Goal: Task Accomplishment & Management: Complete application form

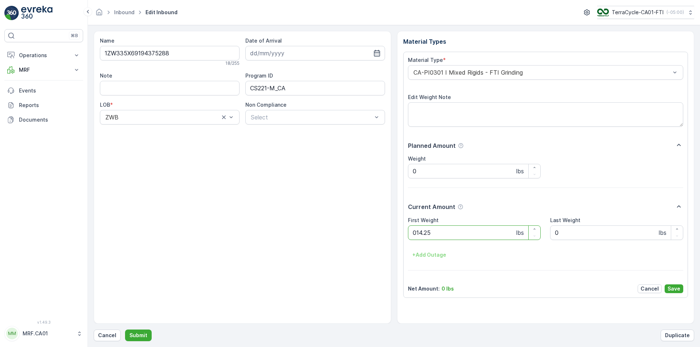
click at [125, 330] on button "Submit" at bounding box center [138, 336] width 27 height 12
type Weight "036"
click at [125, 330] on button "Submit" at bounding box center [138, 336] width 27 height 12
type Weight "039"
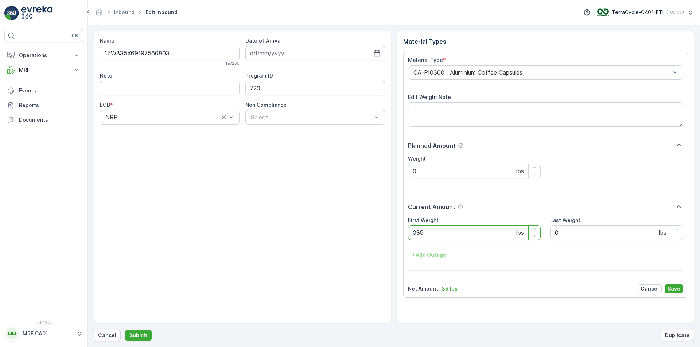
click at [125, 330] on button "Submit" at bounding box center [138, 336] width 27 height 12
type Weight "041"
click at [125, 330] on button "Submit" at bounding box center [138, 336] width 27 height 12
type Weight "030"
click at [125, 330] on button "Submit" at bounding box center [138, 336] width 27 height 12
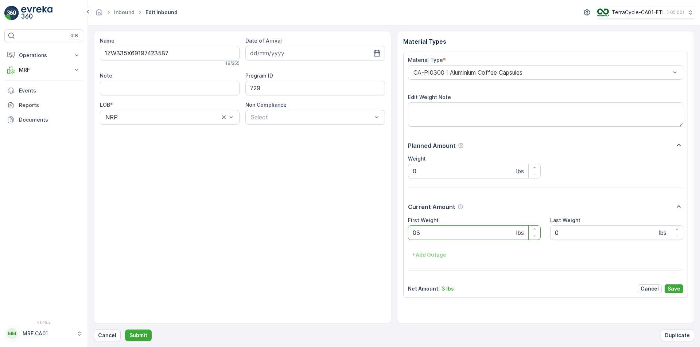
type Weight "030"
click at [125, 330] on button "Submit" at bounding box center [138, 336] width 27 height 12
type Weight "036"
click at [125, 330] on button "Submit" at bounding box center [138, 336] width 27 height 12
type Weight "037"
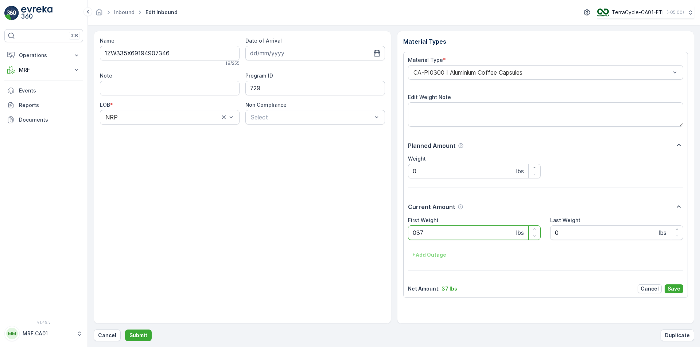
click at [125, 330] on button "Submit" at bounding box center [138, 336] width 27 height 12
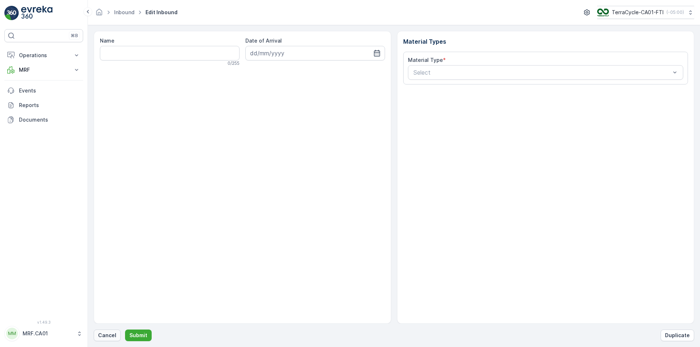
click at [100, 338] on p "Cancel" at bounding box center [107, 335] width 18 height 7
click at [113, 338] on p "Cancel" at bounding box center [107, 335] width 18 height 7
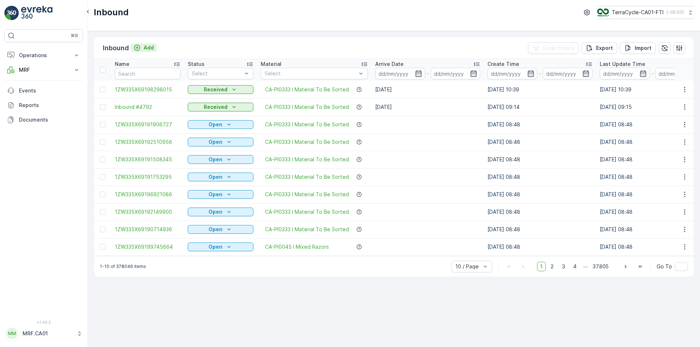
click at [141, 46] on div "Add" at bounding box center [143, 47] width 20 height 7
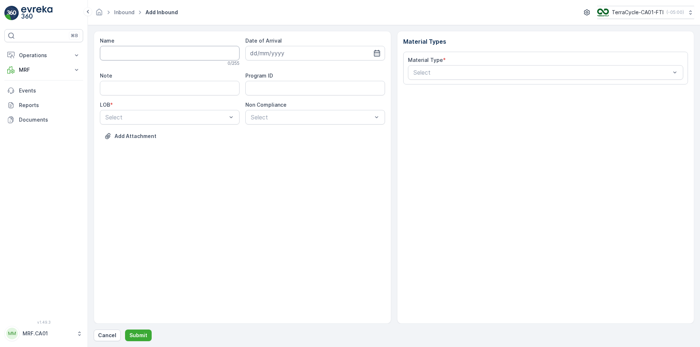
click at [168, 50] on input "Name" at bounding box center [170, 53] width 140 height 15
type input "1ZW335X69198760032"
click at [125, 330] on button "Submit" at bounding box center [138, 336] width 27 height 12
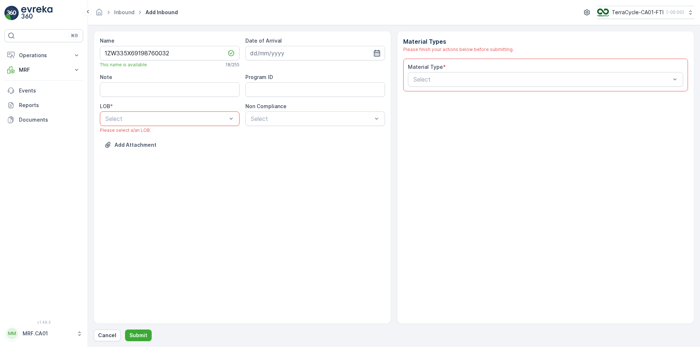
click at [374, 54] on icon "button" at bounding box center [377, 53] width 6 height 7
click at [270, 114] on div "8" at bounding box center [271, 114] width 12 height 12
type input "[DATE]"
click at [172, 136] on div "NRP" at bounding box center [169, 136] width 131 height 7
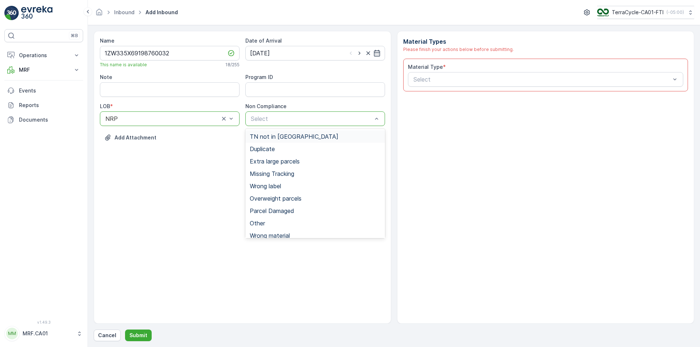
click at [306, 136] on div "TN not in [GEOGRAPHIC_DATA]" at bounding box center [315, 136] width 131 height 7
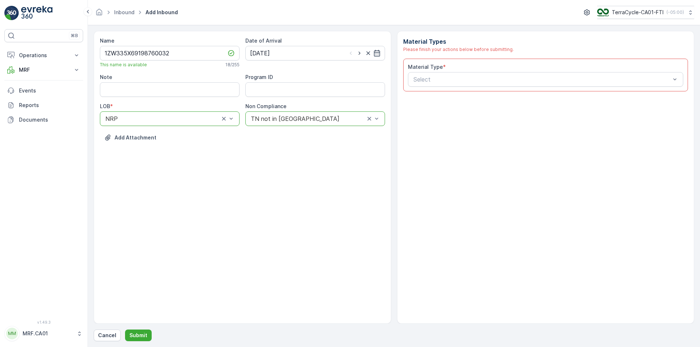
click at [434, 88] on div "Material Type * Select" at bounding box center [545, 75] width 285 height 33
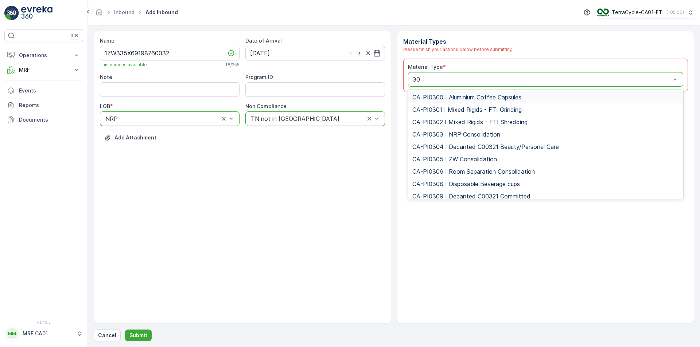
type input "300"
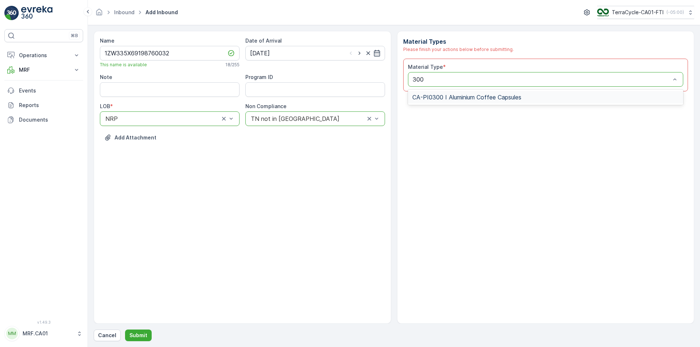
click at [457, 96] on span "CA-PI0300 I Aluminium Coffee Capsules" at bounding box center [466, 97] width 109 height 7
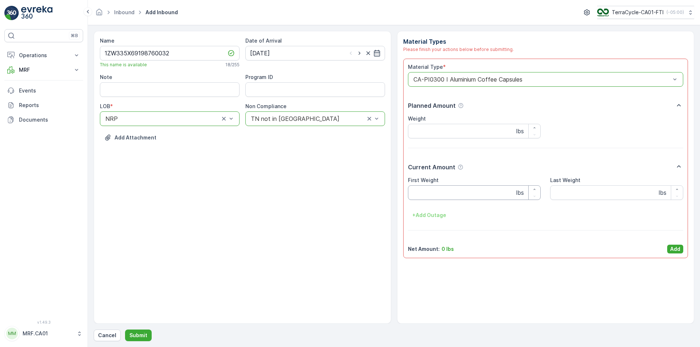
click at [455, 200] on Weight "First Weight" at bounding box center [474, 193] width 133 height 15
type Weight "35"
click at [676, 250] on p "Add" at bounding box center [675, 249] width 10 height 7
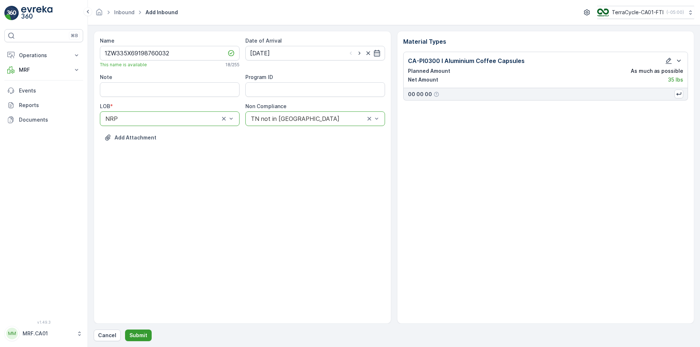
click at [139, 334] on p "Submit" at bounding box center [138, 335] width 18 height 7
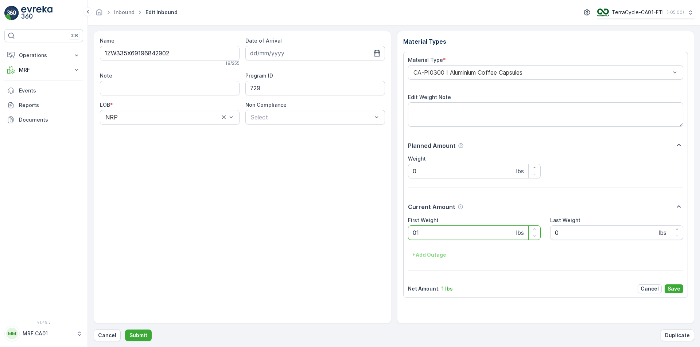
type Weight "016"
click at [125, 330] on button "Submit" at bounding box center [138, 336] width 27 height 12
type Weight "029"
click at [125, 330] on button "Submit" at bounding box center [138, 336] width 27 height 12
type Weight "039"
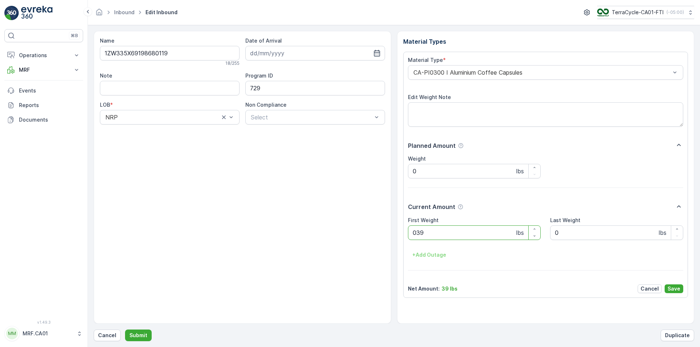
click at [125, 330] on button "Submit" at bounding box center [138, 336] width 27 height 12
type Weight "031"
click at [125, 330] on button "Submit" at bounding box center [138, 336] width 27 height 12
type Weight "035"
click at [125, 330] on button "Submit" at bounding box center [138, 336] width 27 height 12
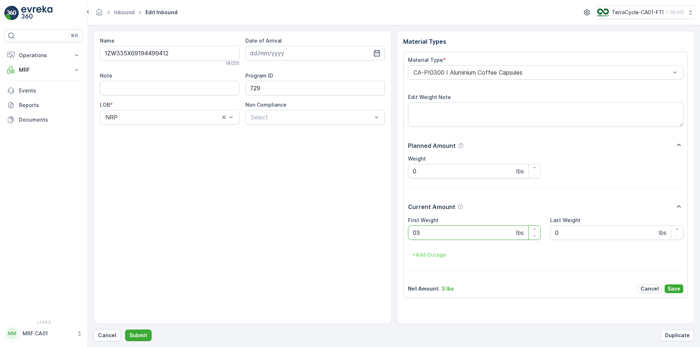
type Weight "039"
click at [125, 330] on button "Submit" at bounding box center [138, 336] width 27 height 12
type Weight "042"
click at [125, 330] on button "Submit" at bounding box center [138, 336] width 27 height 12
type Weight "031"
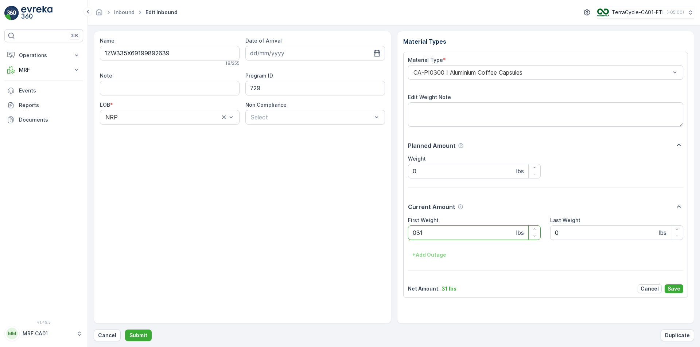
click at [125, 330] on button "Submit" at bounding box center [138, 336] width 27 height 12
type Weight "071"
click at [125, 330] on button "Submit" at bounding box center [138, 336] width 27 height 12
type Weight "036"
click at [125, 330] on button "Submit" at bounding box center [138, 336] width 27 height 12
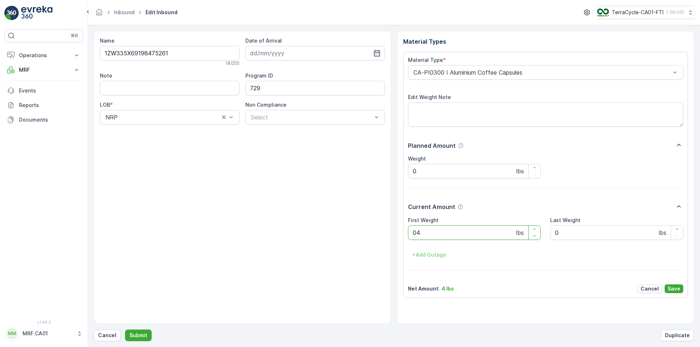
type Weight "049"
click at [125, 330] on button "Submit" at bounding box center [138, 336] width 27 height 12
type Weight "031"
click at [125, 330] on button "Submit" at bounding box center [138, 336] width 27 height 12
type Weight "031"
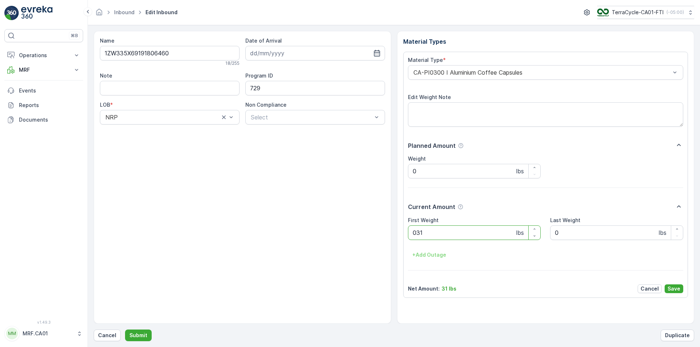
click at [125, 330] on button "Submit" at bounding box center [138, 336] width 27 height 12
type Weight "032"
click at [125, 330] on button "Submit" at bounding box center [138, 336] width 27 height 12
type Weight "027"
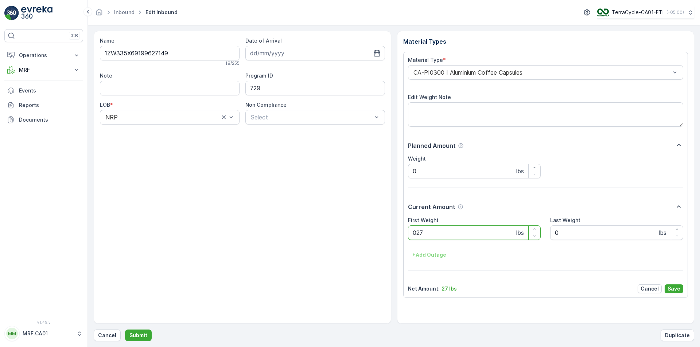
click at [125, 330] on button "Submit" at bounding box center [138, 336] width 27 height 12
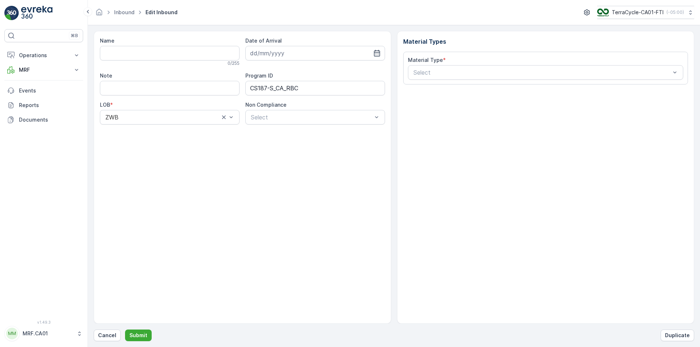
type input "1ZW335X69194493525"
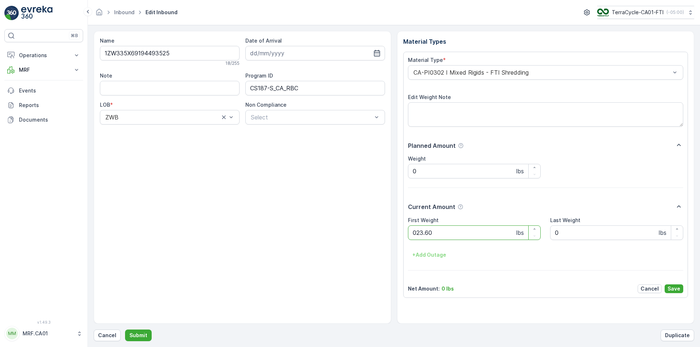
click at [125, 330] on button "Submit" at bounding box center [138, 336] width 27 height 12
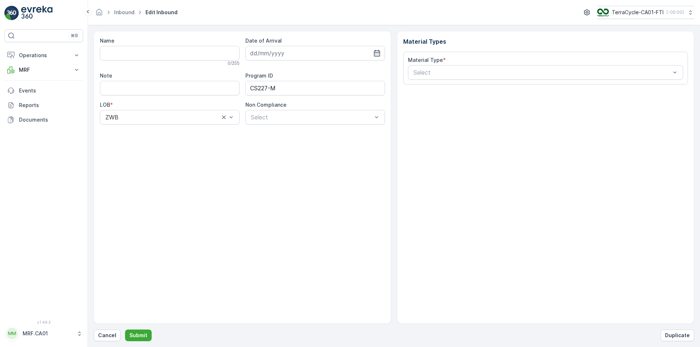
type input "1ZW335X69191236746"
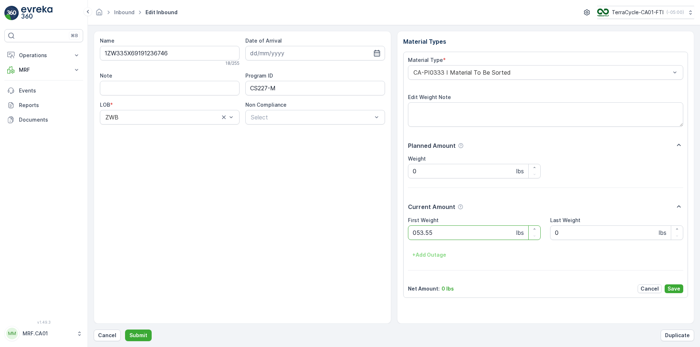
click at [125, 330] on button "Submit" at bounding box center [138, 336] width 27 height 12
type Weight "030"
click at [125, 330] on button "Submit" at bounding box center [138, 336] width 27 height 12
type Weight "036"
click at [125, 330] on button "Submit" at bounding box center [138, 336] width 27 height 12
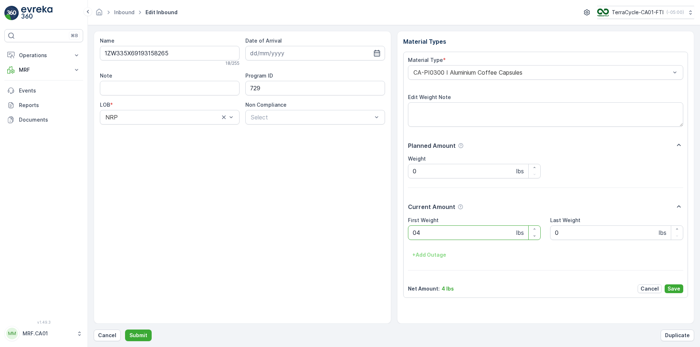
type Weight "041"
click at [125, 330] on button "Submit" at bounding box center [138, 336] width 27 height 12
type Weight "047"
click at [125, 330] on button "Submit" at bounding box center [138, 336] width 27 height 12
type Weight "043"
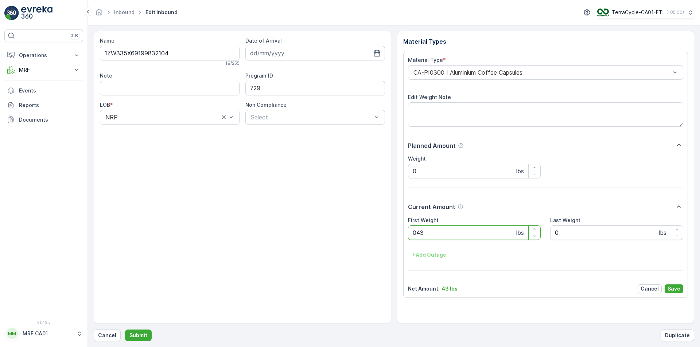
click at [125, 330] on button "Submit" at bounding box center [138, 336] width 27 height 12
type Weight "029"
click at [125, 330] on button "Submit" at bounding box center [138, 336] width 27 height 12
type Weight "039"
click at [125, 330] on button "Submit" at bounding box center [138, 336] width 27 height 12
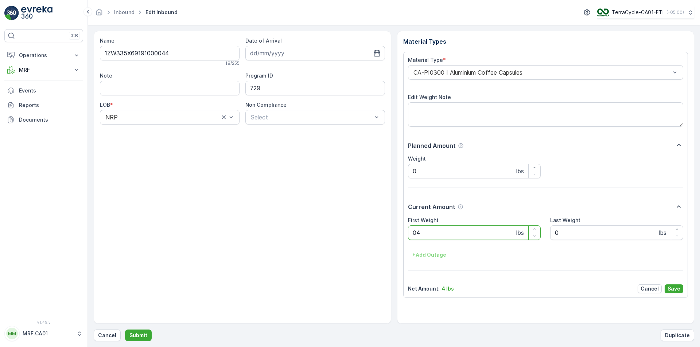
type Weight "040"
click at [125, 330] on button "Submit" at bounding box center [138, 336] width 27 height 12
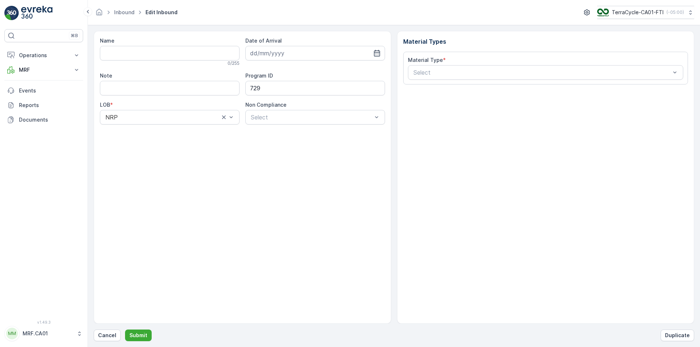
type input "1ZW335X69198990445"
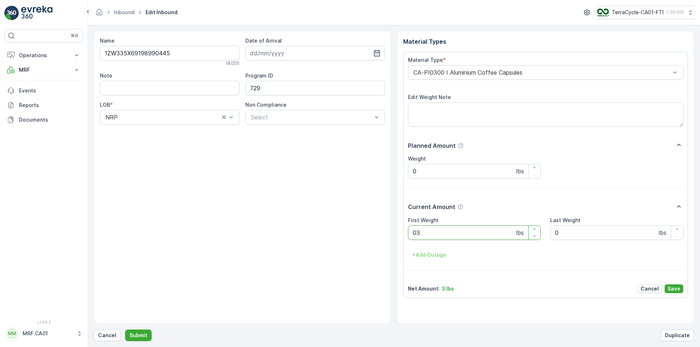
type Weight "036"
click at [125, 330] on button "Submit" at bounding box center [138, 336] width 27 height 12
type Weight "033"
click at [125, 330] on button "Submit" at bounding box center [138, 336] width 27 height 12
type Weight "032"
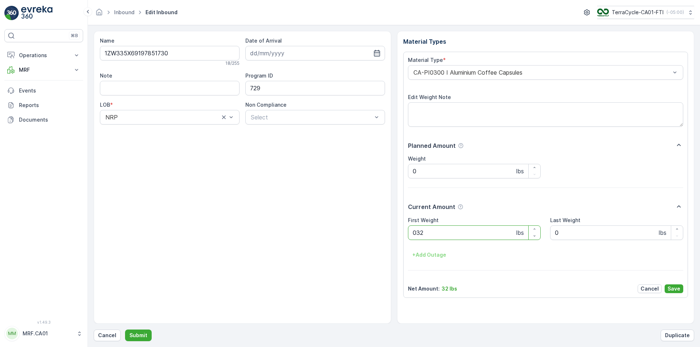
click at [125, 330] on button "Submit" at bounding box center [138, 336] width 27 height 12
type Weight "025"
click at [125, 330] on button "Submit" at bounding box center [138, 336] width 27 height 12
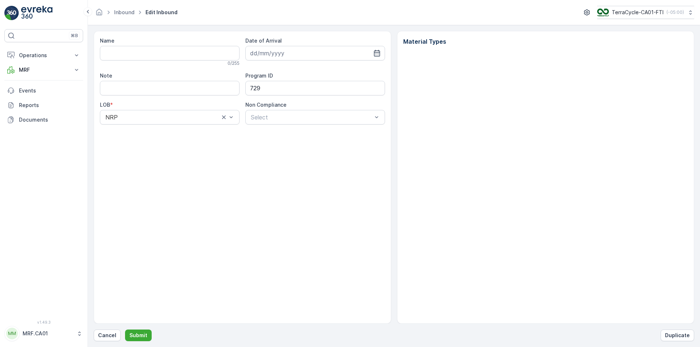
type input "1ZW335X69195855212"
type input "[DATE]"
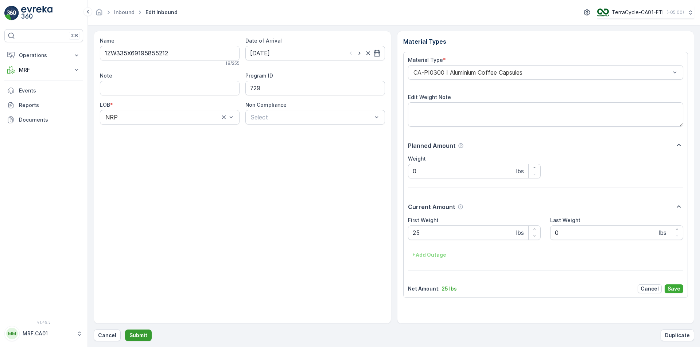
click at [136, 340] on button "Submit" at bounding box center [138, 336] width 27 height 12
type Weight "039"
click at [125, 330] on button "Submit" at bounding box center [138, 336] width 27 height 12
type Weight "035"
click at [125, 330] on button "Submit" at bounding box center [138, 336] width 27 height 12
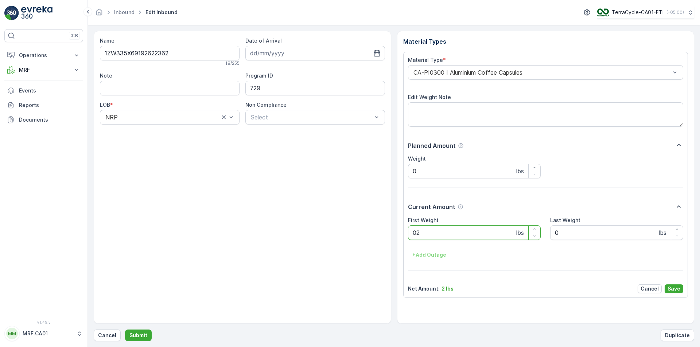
type Weight "025"
click at [125, 330] on button "Submit" at bounding box center [138, 336] width 27 height 12
type Weight "040"
click at [125, 330] on button "Submit" at bounding box center [138, 336] width 27 height 12
type Weight "037"
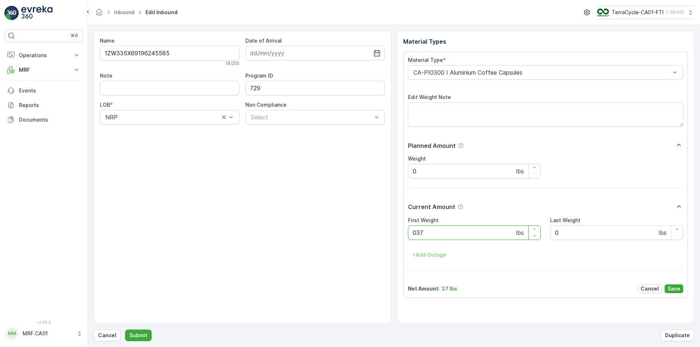
click at [125, 330] on button "Submit" at bounding box center [138, 336] width 27 height 12
type Weight "039"
click at [125, 330] on button "Submit" at bounding box center [138, 336] width 27 height 12
type Weight "032"
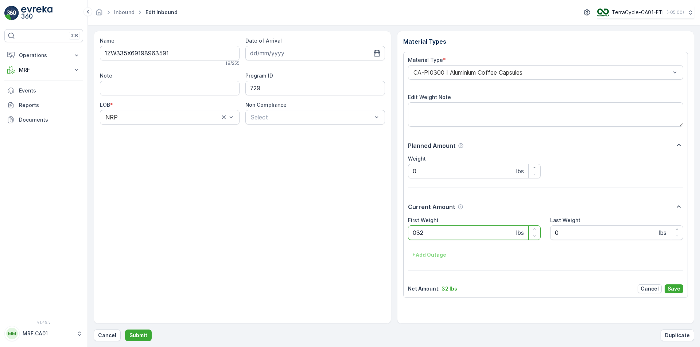
click at [125, 330] on button "Submit" at bounding box center [138, 336] width 27 height 12
type Weight "045"
click at [125, 330] on button "Submit" at bounding box center [138, 336] width 27 height 12
type Weight "038"
click at [125, 330] on button "Submit" at bounding box center [138, 336] width 27 height 12
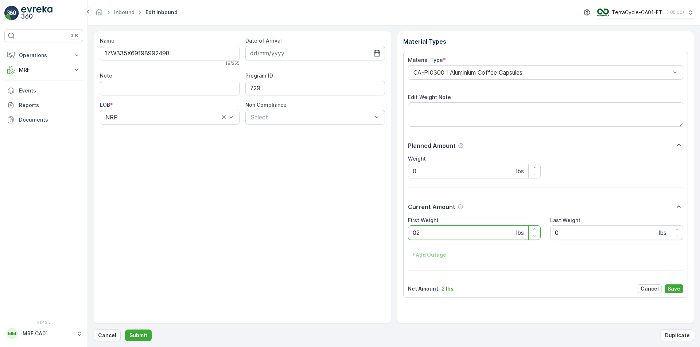
type Weight "029"
click at [125, 330] on button "Submit" at bounding box center [138, 336] width 27 height 12
type Weight "028"
click at [125, 330] on button "Submit" at bounding box center [138, 336] width 27 height 12
type Weight "040"
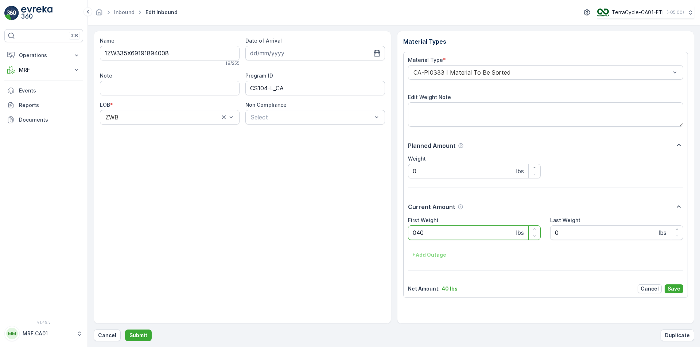
click at [125, 330] on button "Submit" at bounding box center [138, 336] width 27 height 12
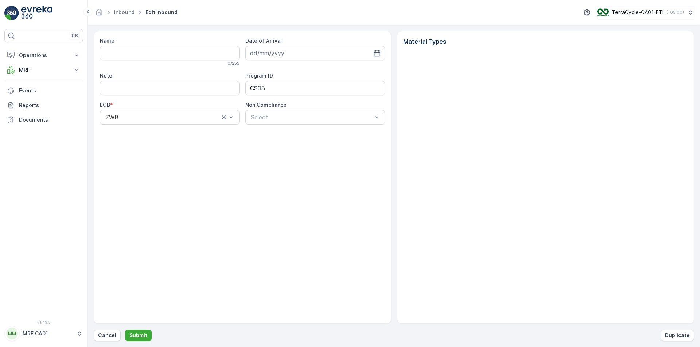
type input "1ZW335X69192553722"
type input "[DATE]"
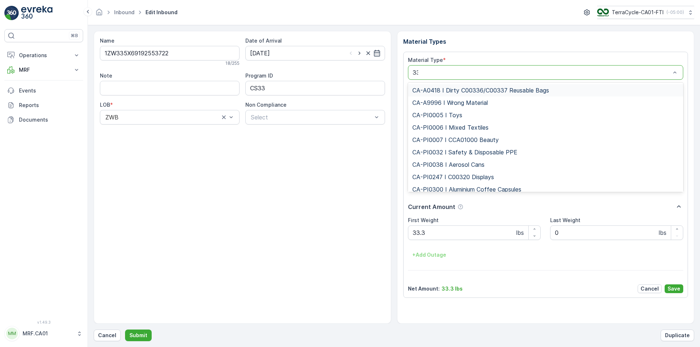
type input "333"
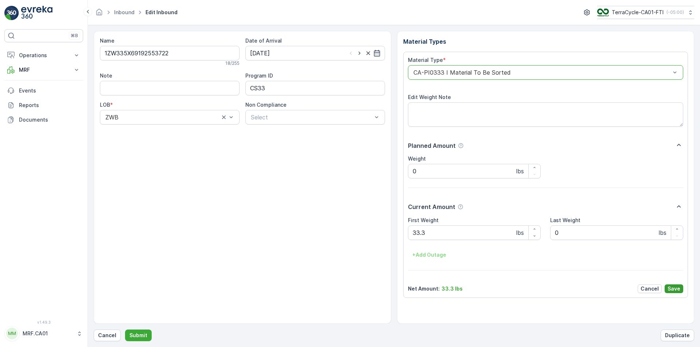
click at [679, 291] on p "Save" at bounding box center [674, 289] width 13 height 7
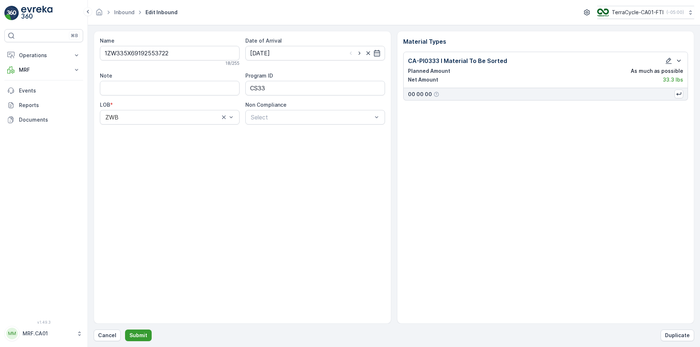
click at [143, 336] on p "Submit" at bounding box center [138, 335] width 18 height 7
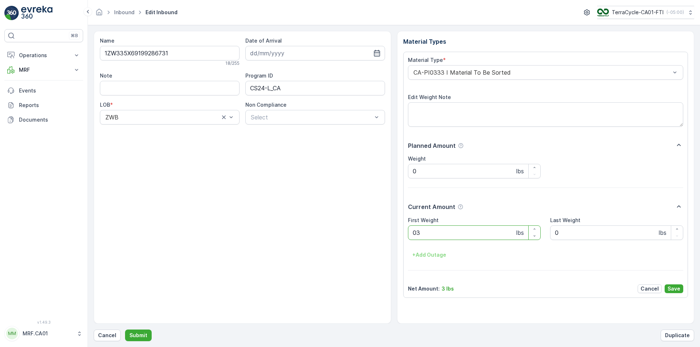
type Weight "039"
click at [125, 330] on button "Submit" at bounding box center [138, 336] width 27 height 12
type Weight "031"
click at [125, 330] on button "Submit" at bounding box center [138, 336] width 27 height 12
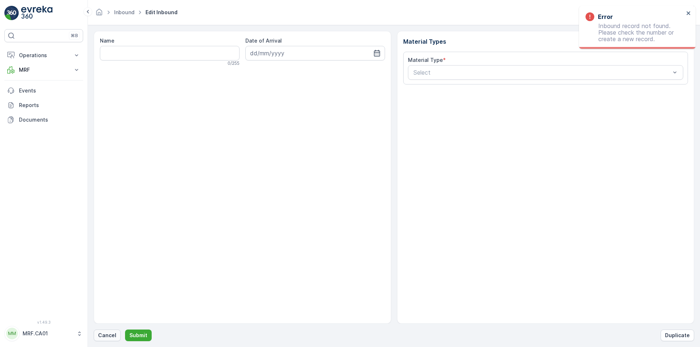
click at [112, 334] on p "Cancel" at bounding box center [107, 335] width 18 height 7
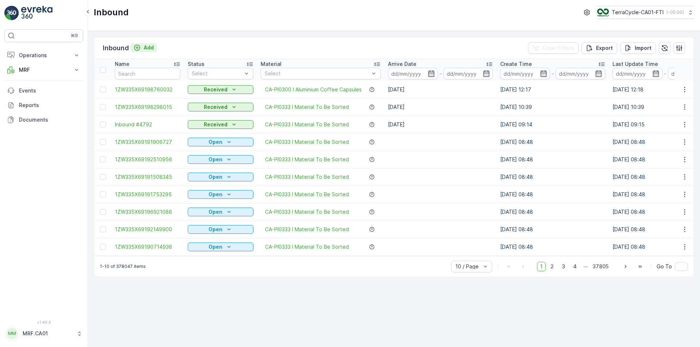
click at [151, 47] on p "Add" at bounding box center [149, 47] width 10 height 7
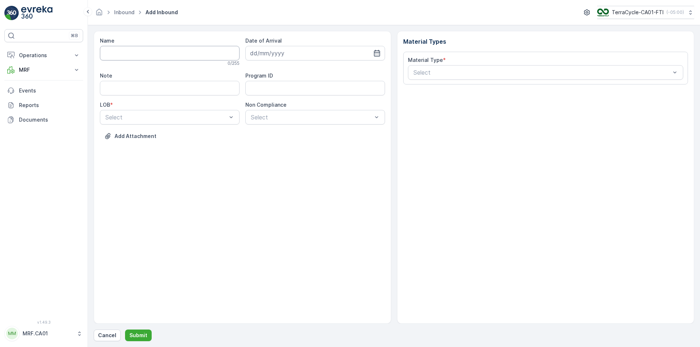
click at [151, 54] on input "Name" at bounding box center [170, 53] width 140 height 15
type input "1ZW335X69197648782"
click at [125, 330] on button "Submit" at bounding box center [138, 336] width 27 height 12
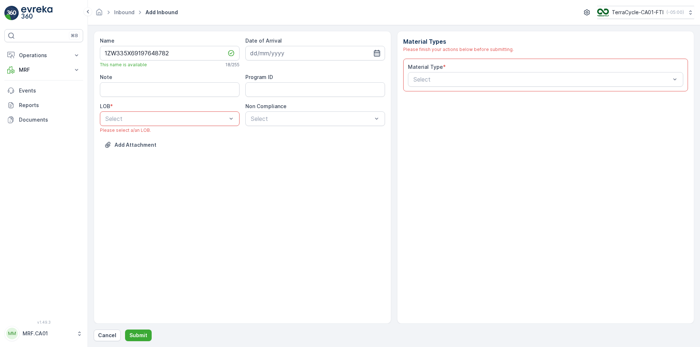
click at [376, 53] on icon "button" at bounding box center [376, 53] width 7 height 7
click at [271, 111] on div "8" at bounding box center [271, 114] width 12 height 12
type input "[DATE]"
click at [199, 145] on div "ZWB" at bounding box center [170, 149] width 140 height 12
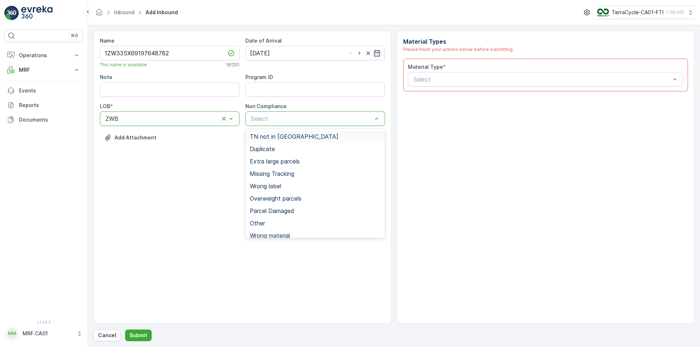
click at [264, 138] on span "TN not in [GEOGRAPHIC_DATA]" at bounding box center [294, 136] width 89 height 7
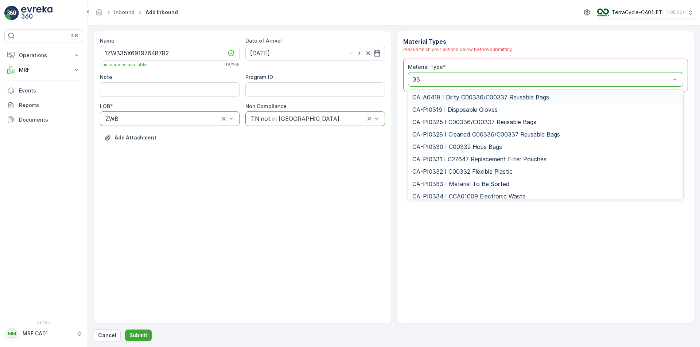
type input "333"
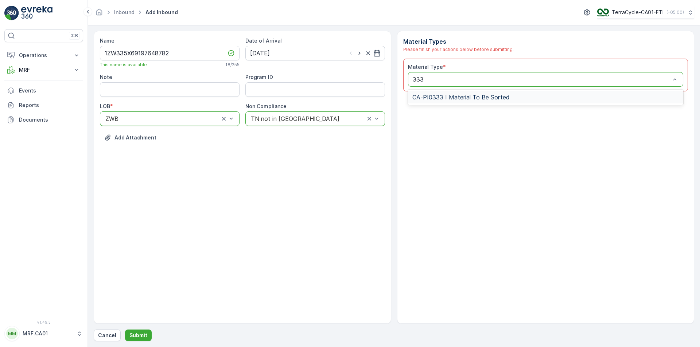
click at [504, 97] on span "CA-PI0333 I Material To Be Sorted" at bounding box center [460, 97] width 97 height 7
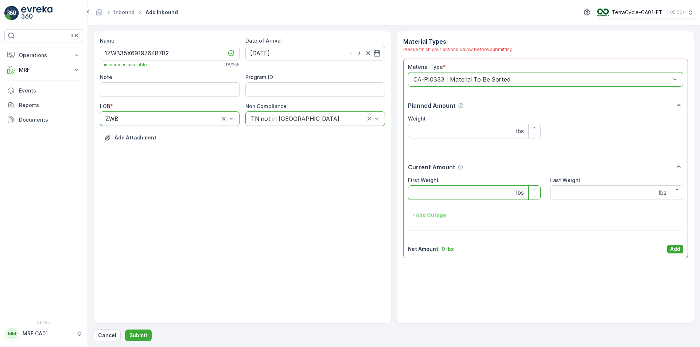
click at [440, 193] on Weight "First Weight" at bounding box center [474, 193] width 133 height 15
type Weight "44"
click at [673, 248] on p "Add" at bounding box center [675, 249] width 10 height 7
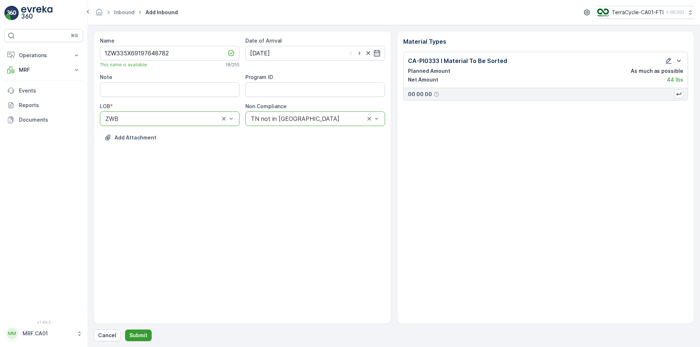
click at [144, 335] on p "Submit" at bounding box center [138, 335] width 18 height 7
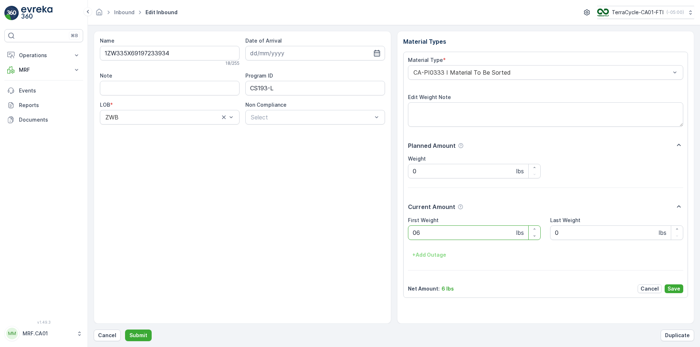
type Weight "065"
click at [125, 330] on button "Submit" at bounding box center [138, 336] width 27 height 12
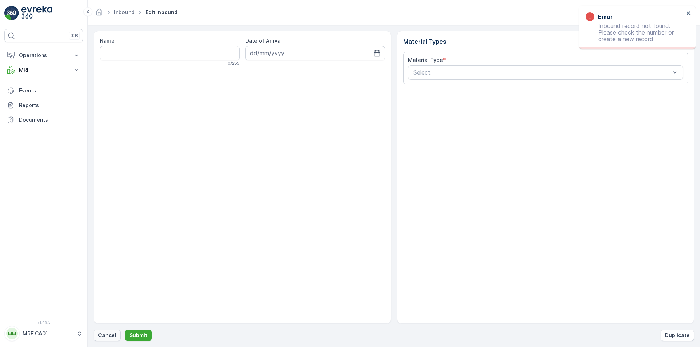
click at [105, 333] on p "Cancel" at bounding box center [107, 335] width 18 height 7
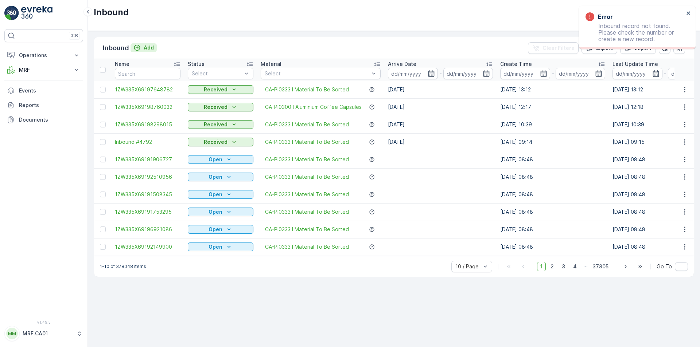
click at [141, 48] on div "Add" at bounding box center [143, 47] width 20 height 7
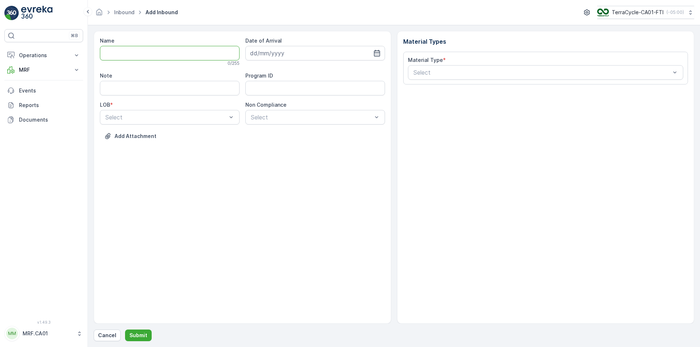
click at [164, 50] on input "Name" at bounding box center [170, 53] width 140 height 15
type input "1ZW335X69197729051"
click at [125, 330] on button "Submit" at bounding box center [138, 336] width 27 height 12
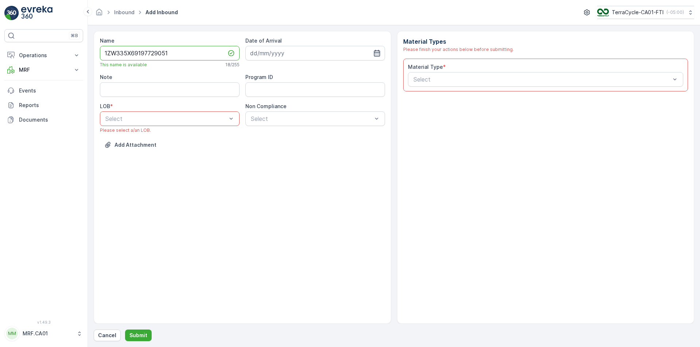
click at [373, 50] on icon "button" at bounding box center [376, 53] width 7 height 7
drag, startPoint x: 275, startPoint y: 113, endPoint x: 242, endPoint y: 112, distance: 32.8
click at [274, 113] on div "8" at bounding box center [271, 114] width 12 height 12
type input "[DATE]"
click at [198, 138] on div "NRP" at bounding box center [169, 136] width 131 height 7
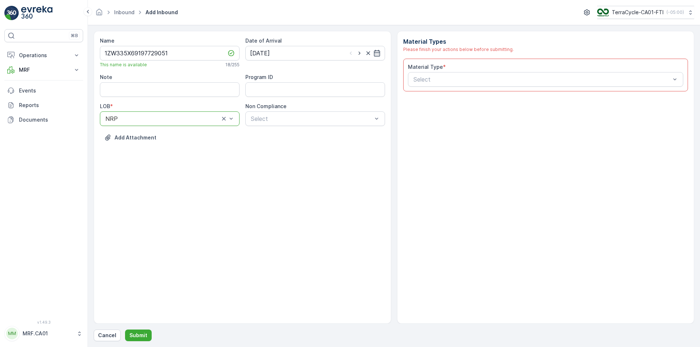
click at [193, 120] on div at bounding box center [163, 119] width 116 height 7
drag, startPoint x: 180, startPoint y: 148, endPoint x: 267, endPoint y: 121, distance: 90.8
click at [181, 147] on div "ZWB" at bounding box center [169, 149] width 131 height 7
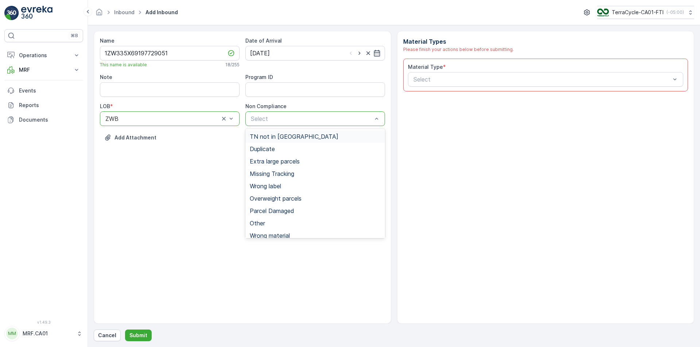
drag, startPoint x: 267, startPoint y: 135, endPoint x: 415, endPoint y: 94, distance: 153.3
click at [268, 134] on span "TN not in [GEOGRAPHIC_DATA]" at bounding box center [294, 136] width 89 height 7
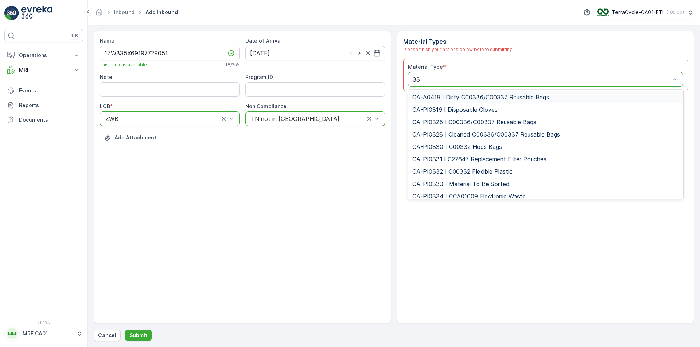
type input "333"
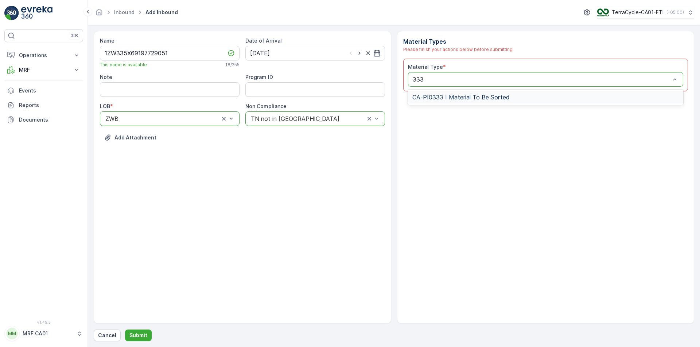
click at [452, 95] on span "CA-PI0333 I Material To Be Sorted" at bounding box center [460, 97] width 97 height 7
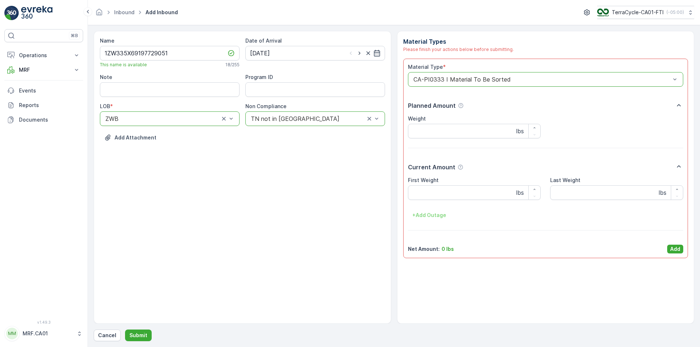
click at [432, 184] on span "First Weight" at bounding box center [423, 180] width 31 height 7
click at [442, 193] on Weight "First Weight" at bounding box center [474, 193] width 133 height 15
type Weight "67"
click at [678, 246] on p "Add" at bounding box center [675, 249] width 10 height 7
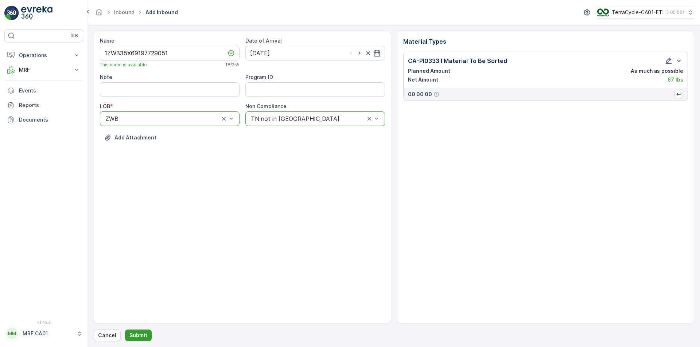
click at [140, 335] on p "Submit" at bounding box center [138, 335] width 18 height 7
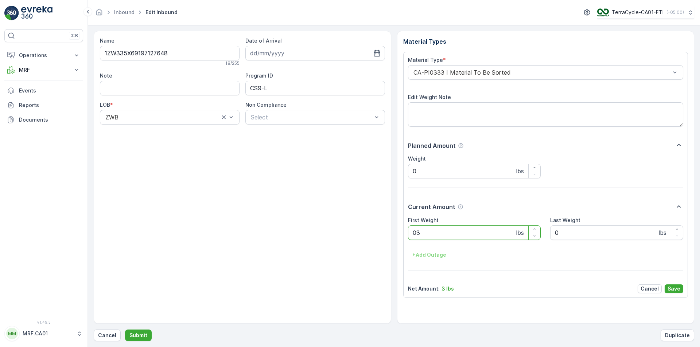
type Weight "031"
click at [125, 330] on button "Submit" at bounding box center [138, 336] width 27 height 12
type Weight "074"
click at [125, 330] on button "Submit" at bounding box center [138, 336] width 27 height 12
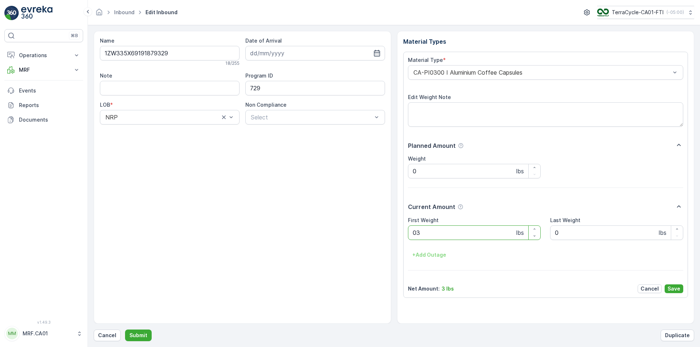
type Weight "038"
click at [125, 330] on button "Submit" at bounding box center [138, 336] width 27 height 12
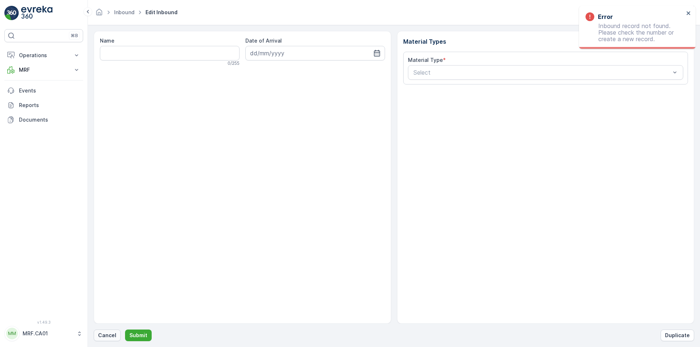
click at [101, 335] on p "Cancel" at bounding box center [107, 335] width 18 height 7
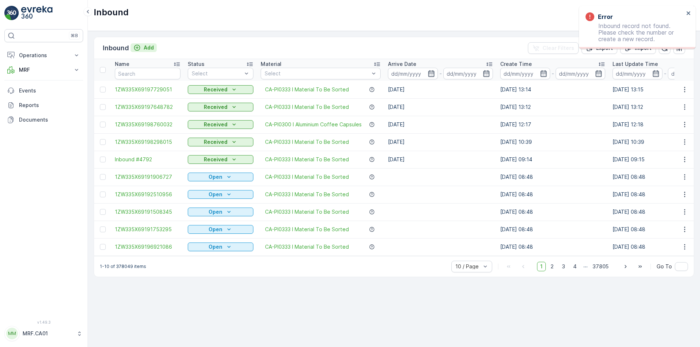
click at [142, 51] on div "Add" at bounding box center [143, 47] width 20 height 7
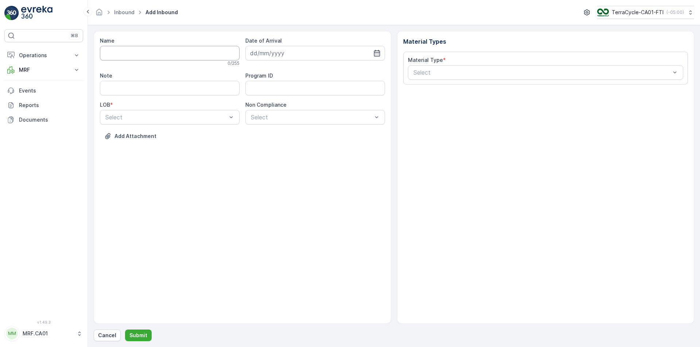
click at [181, 52] on input "Name" at bounding box center [170, 53] width 140 height 15
type input "1ZW335X69197618742"
click at [125, 330] on button "Submit" at bounding box center [138, 336] width 27 height 12
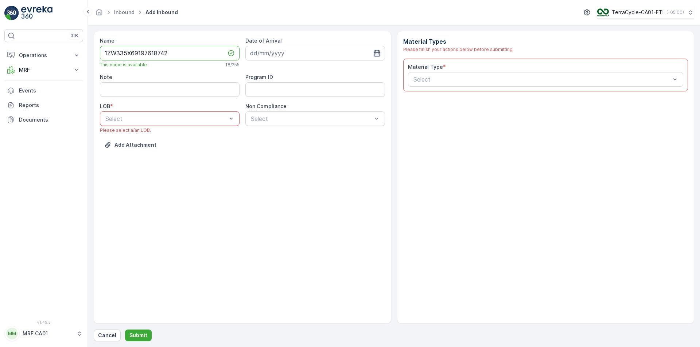
click at [380, 51] on icon "button" at bounding box center [377, 53] width 6 height 7
click at [270, 112] on div "8" at bounding box center [271, 114] width 12 height 12
type input "[DATE]"
click at [189, 147] on div "ZWB" at bounding box center [169, 149] width 131 height 7
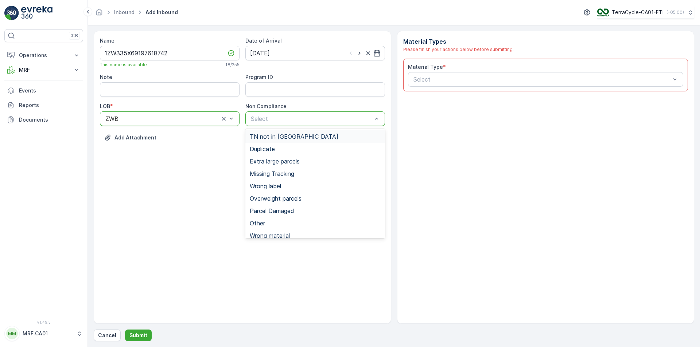
click at [263, 135] on span "TN not in [GEOGRAPHIC_DATA]" at bounding box center [294, 136] width 89 height 7
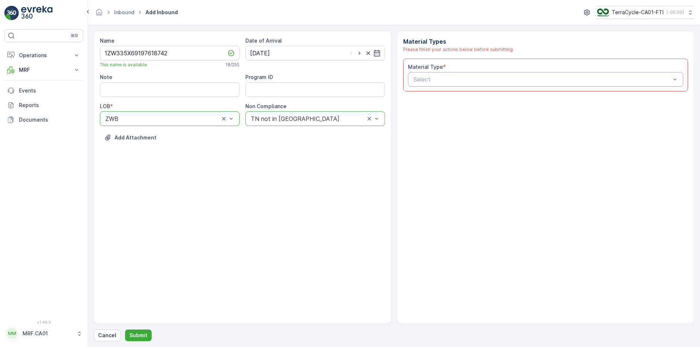
click at [433, 75] on div "Select" at bounding box center [546, 79] width 276 height 15
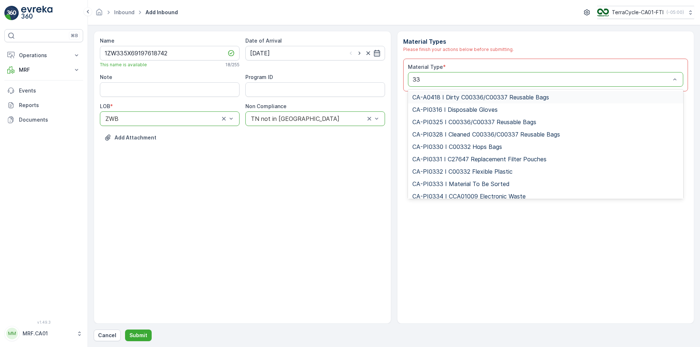
type input "333"
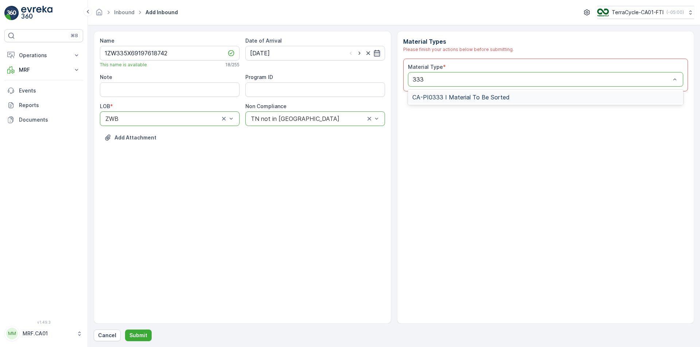
click at [463, 97] on span "CA-PI0333 I Material To Be Sorted" at bounding box center [460, 97] width 97 height 7
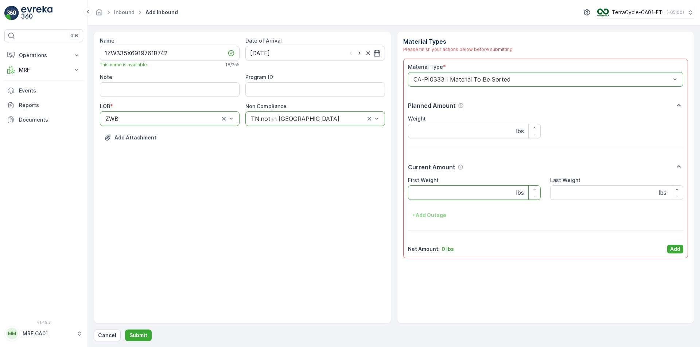
click at [436, 195] on Weight "First Weight" at bounding box center [474, 193] width 133 height 15
type Weight "68"
click at [677, 248] on p "Add" at bounding box center [675, 249] width 10 height 7
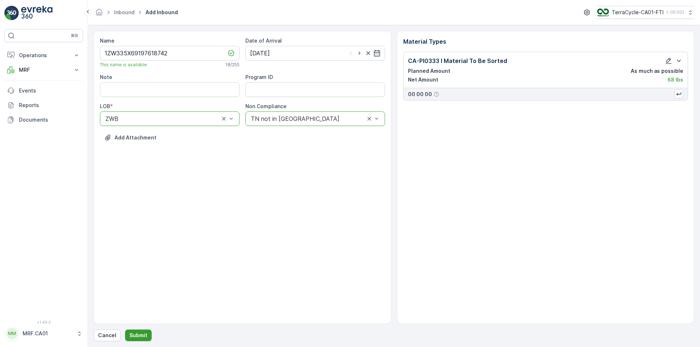
click at [140, 336] on p "Submit" at bounding box center [138, 335] width 18 height 7
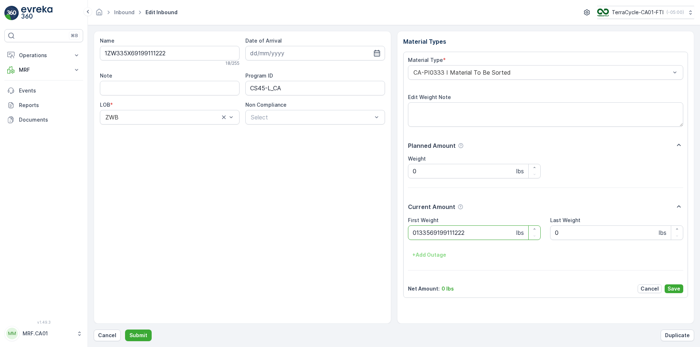
click at [125, 330] on button "Submit" at bounding box center [138, 336] width 27 height 12
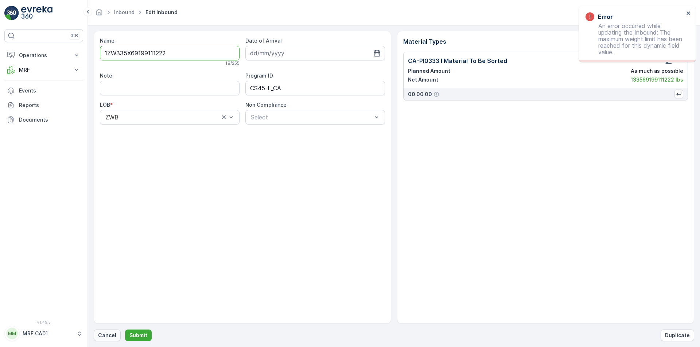
click at [111, 334] on p "Cancel" at bounding box center [107, 335] width 18 height 7
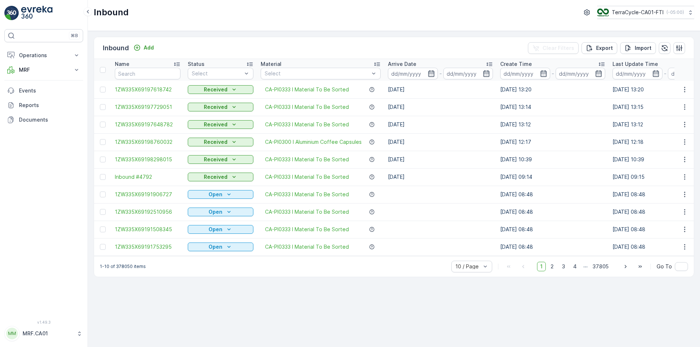
click at [220, 67] on div "Status" at bounding box center [221, 64] width 66 height 7
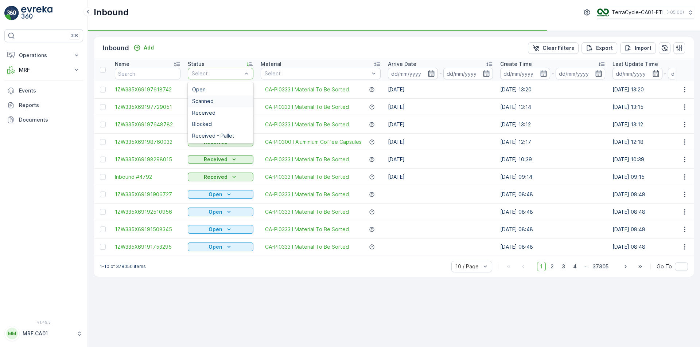
click at [218, 104] on div "Scanned" at bounding box center [220, 101] width 57 height 6
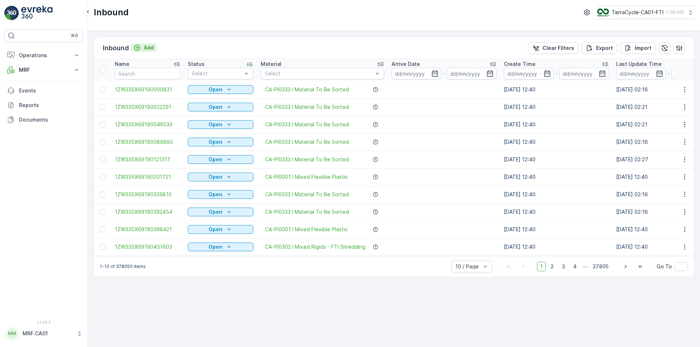
click at [153, 47] on p "Add" at bounding box center [149, 47] width 10 height 7
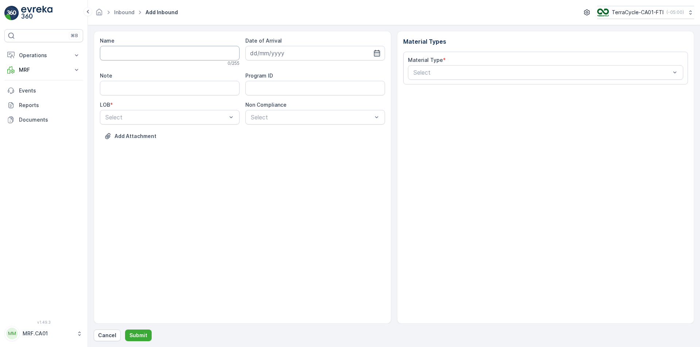
click at [187, 58] on input "Name" at bounding box center [170, 53] width 140 height 15
click at [109, 333] on p "Cancel" at bounding box center [107, 335] width 18 height 7
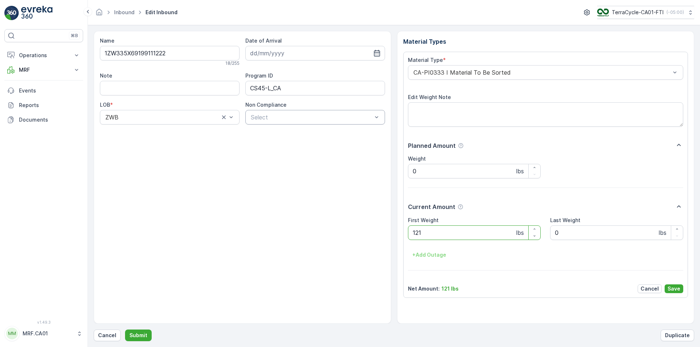
type Weight "121"
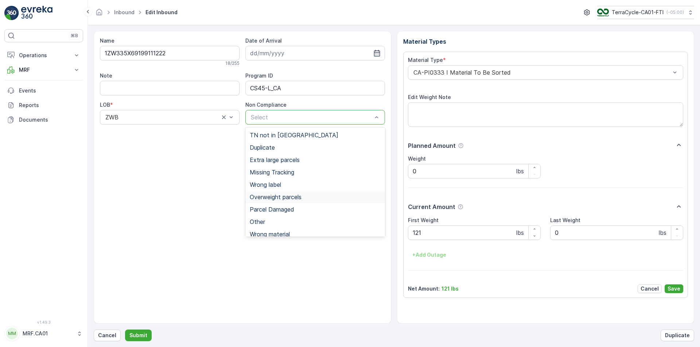
click at [302, 198] on span "Overweight parcels" at bounding box center [276, 197] width 52 height 7
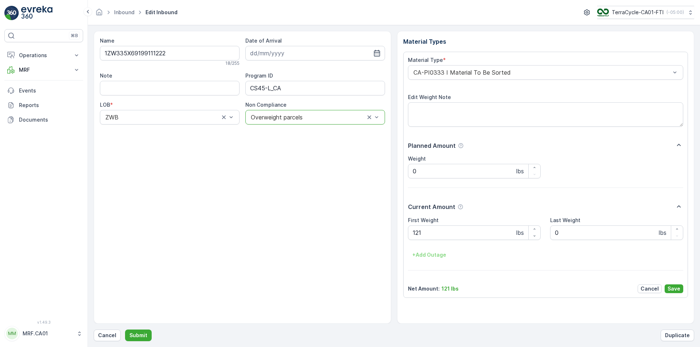
click at [132, 79] on div "Note" at bounding box center [170, 75] width 140 height 7
click at [136, 85] on input "Note" at bounding box center [170, 88] width 140 height 15
type input "OVERWEIGHT"
click at [438, 108] on textarea "Edit Weight Note" at bounding box center [546, 114] width 276 height 24
type textarea "OVERWEIGHT"
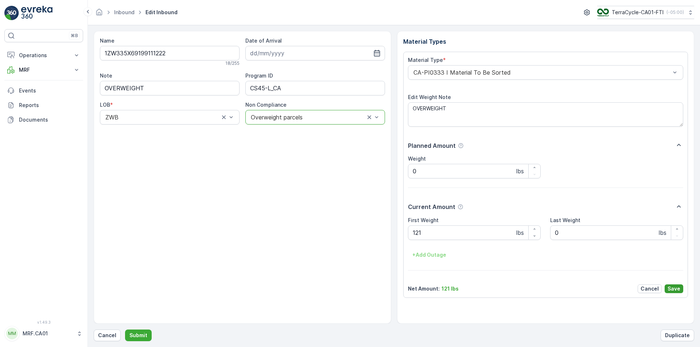
click at [674, 285] on button "Save" at bounding box center [674, 289] width 19 height 9
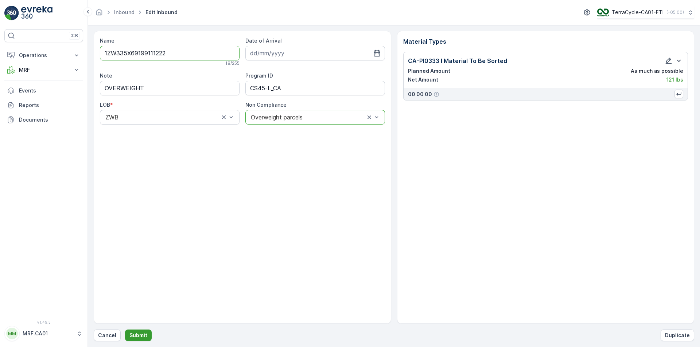
click at [144, 335] on p "Submit" at bounding box center [138, 335] width 18 height 7
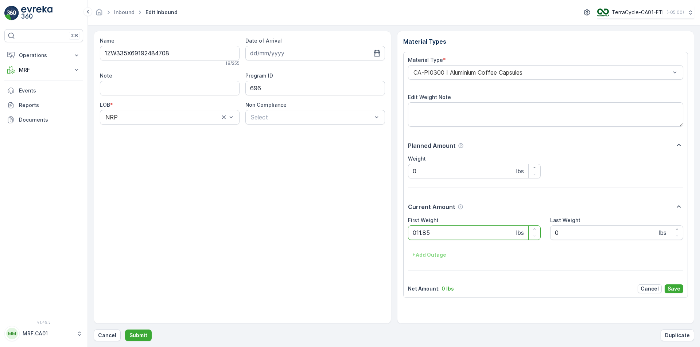
click at [125, 330] on button "Submit" at bounding box center [138, 336] width 27 height 12
type Weight "071"
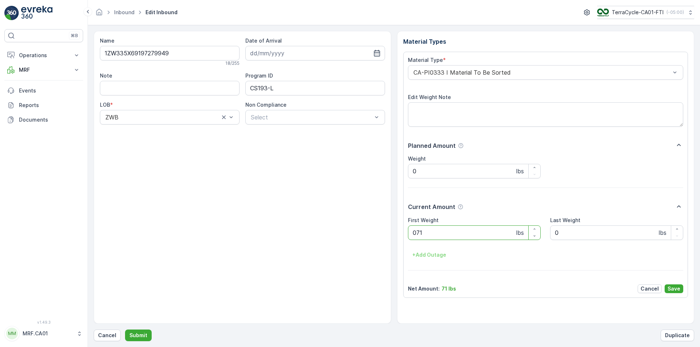
click at [125, 330] on button "Submit" at bounding box center [138, 336] width 27 height 12
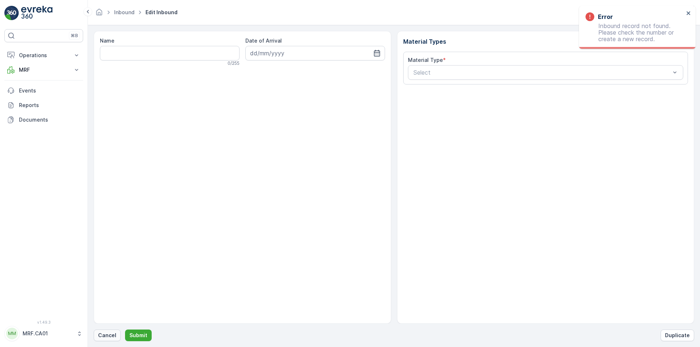
click at [102, 334] on p "Cancel" at bounding box center [107, 335] width 18 height 7
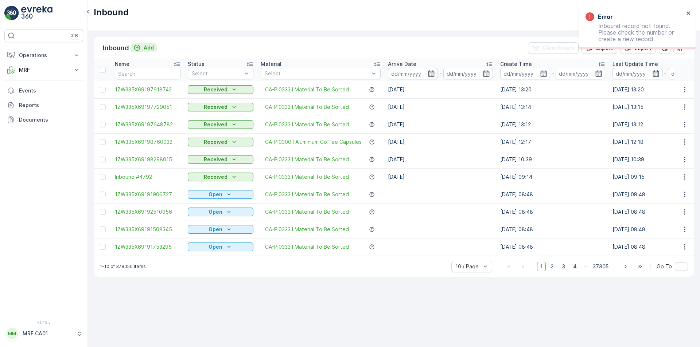
click at [142, 47] on div "Add" at bounding box center [143, 47] width 20 height 7
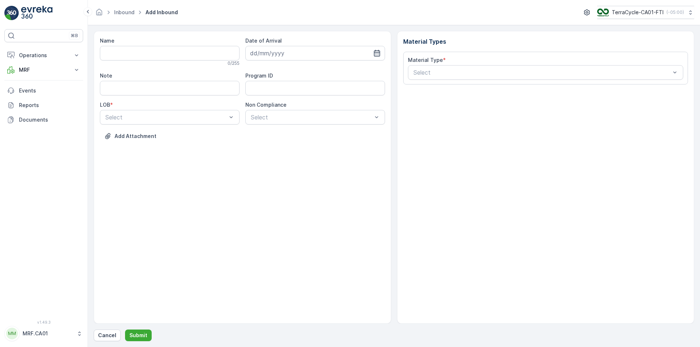
click at [379, 53] on icon "button" at bounding box center [376, 53] width 7 height 7
click at [274, 115] on div "8" at bounding box center [271, 114] width 12 height 12
type input "[DATE]"
click at [164, 145] on div "ZWB" at bounding box center [169, 147] width 131 height 7
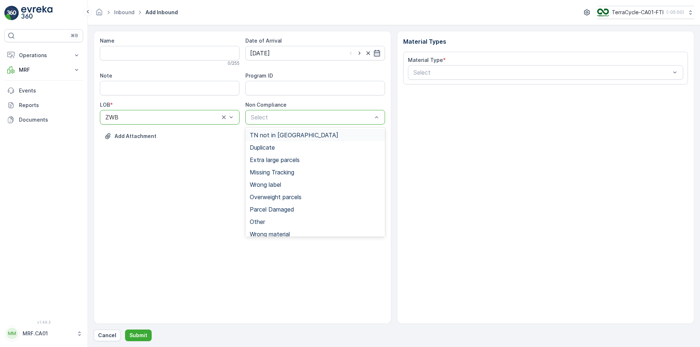
click at [267, 133] on span "TN not in [GEOGRAPHIC_DATA]" at bounding box center [294, 135] width 89 height 7
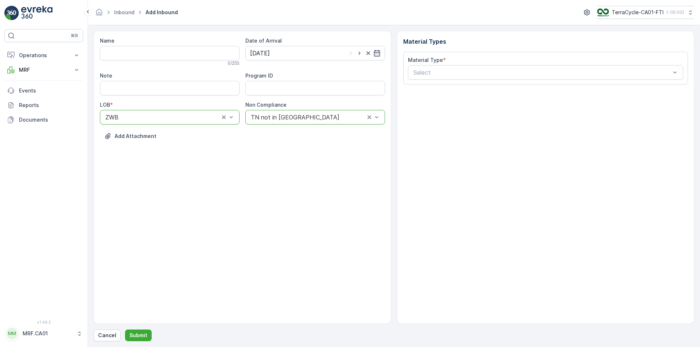
click at [165, 57] on input "Name" at bounding box center [170, 53] width 140 height 15
type input "1ZW335X69197620926"
click at [125, 330] on button "Submit" at bounding box center [138, 336] width 27 height 12
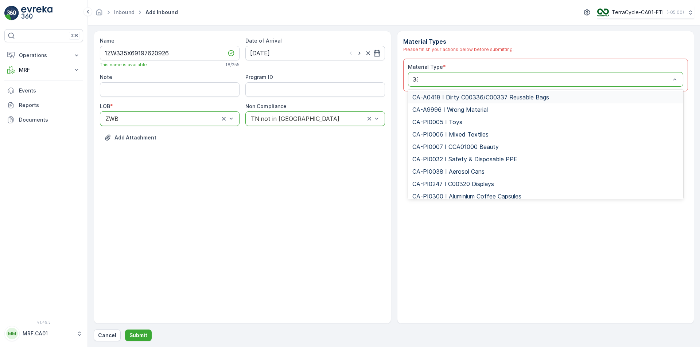
type input "333"
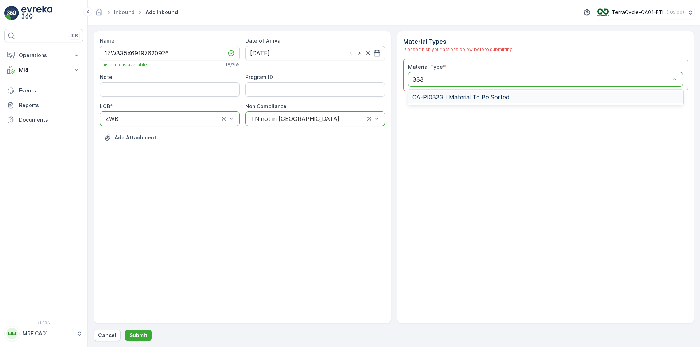
click at [486, 99] on span "CA-PI0333 I Material To Be Sorted" at bounding box center [460, 97] width 97 height 7
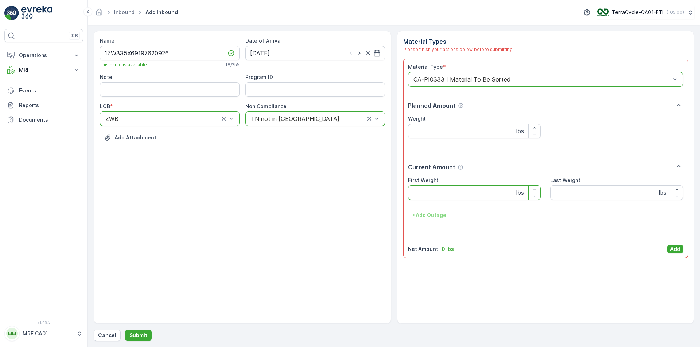
click at [450, 193] on Weight "First Weight" at bounding box center [474, 193] width 133 height 15
type Weight "70"
click at [676, 248] on p "Add" at bounding box center [675, 249] width 10 height 7
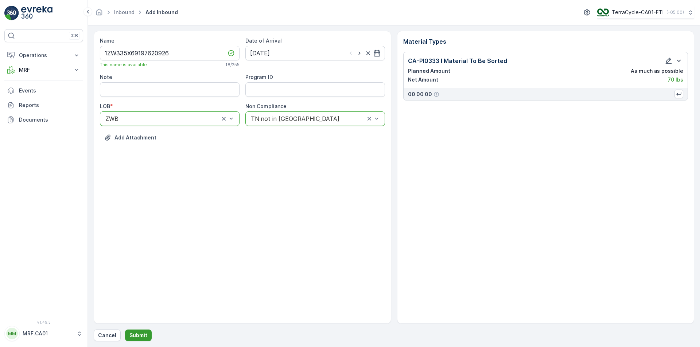
click at [141, 335] on p "Submit" at bounding box center [138, 335] width 18 height 7
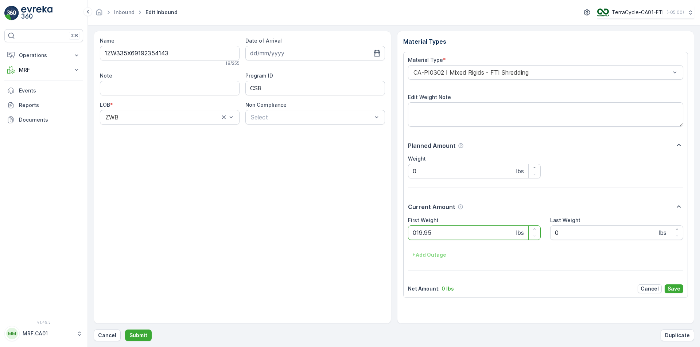
click at [125, 330] on button "Submit" at bounding box center [138, 336] width 27 height 12
type Weight "045"
click at [125, 330] on button "Submit" at bounding box center [138, 336] width 27 height 12
type Weight "025"
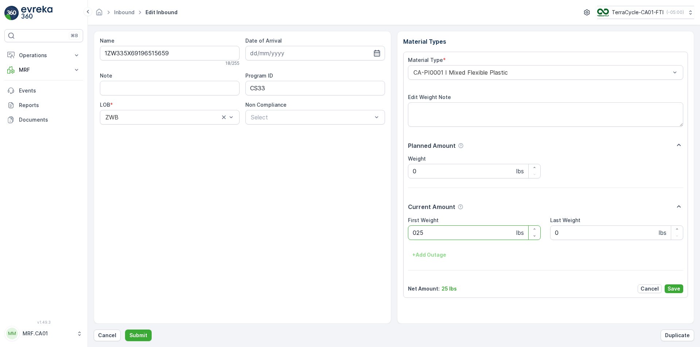
click at [125, 330] on button "Submit" at bounding box center [138, 336] width 27 height 12
type Weight "065"
click at [125, 330] on button "Submit" at bounding box center [138, 336] width 27 height 12
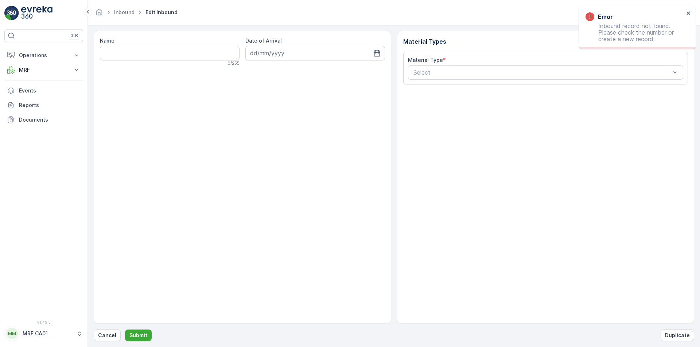
click at [92, 335] on form "Name 0 / 255 Date of Arrival Material Types Material Type * Select Cancel Submi…" at bounding box center [394, 186] width 612 height 322
click at [100, 333] on p "Cancel" at bounding box center [107, 335] width 18 height 7
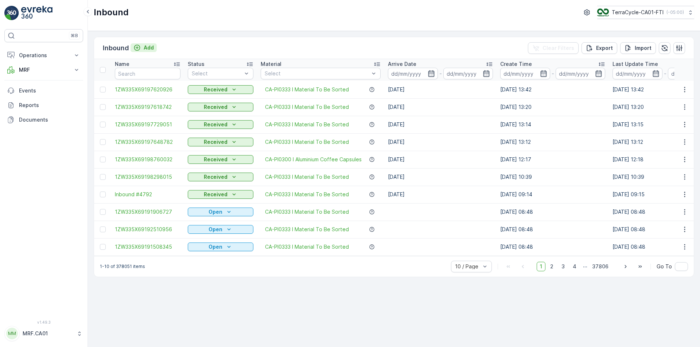
click at [144, 44] on p "Add" at bounding box center [149, 47] width 10 height 7
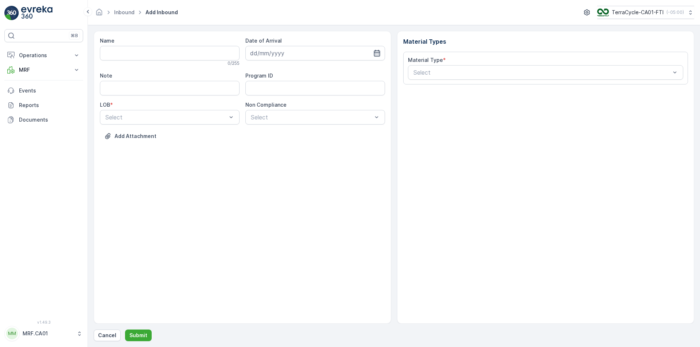
click at [380, 54] on icon "button" at bounding box center [377, 53] width 6 height 7
click at [272, 114] on div "8" at bounding box center [271, 114] width 12 height 12
type input "[DATE]"
click at [162, 147] on div "ZWB" at bounding box center [169, 147] width 131 height 7
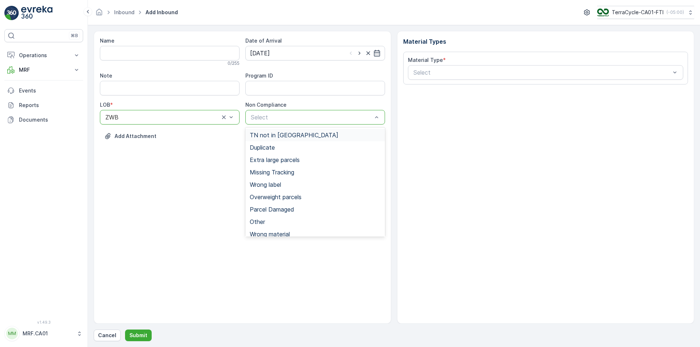
click at [284, 136] on span "TN not in [GEOGRAPHIC_DATA]" at bounding box center [294, 135] width 89 height 7
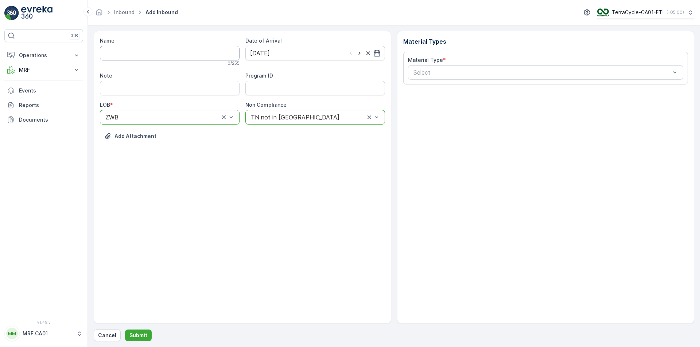
click at [154, 47] on input "Name" at bounding box center [170, 53] width 140 height 15
type input "1ZW335X69197720069"
click at [125, 330] on button "Submit" at bounding box center [138, 336] width 27 height 12
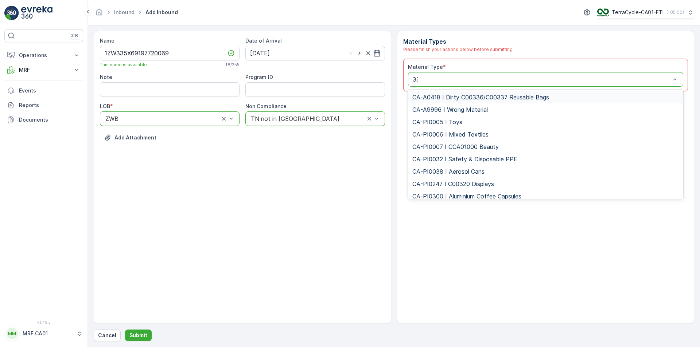
type input "333"
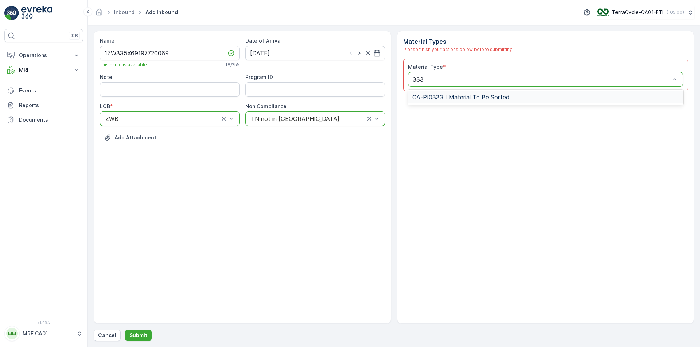
click at [454, 97] on span "CA-PI0333 I Material To Be Sorted" at bounding box center [460, 97] width 97 height 7
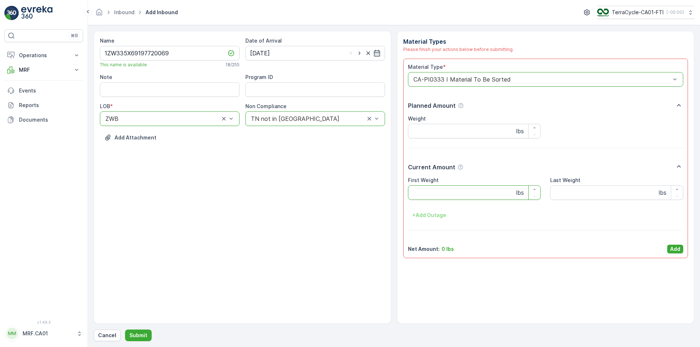
click at [452, 193] on Weight "First Weight" at bounding box center [474, 193] width 133 height 15
type Weight "74"
click at [679, 249] on p "Add" at bounding box center [675, 249] width 10 height 7
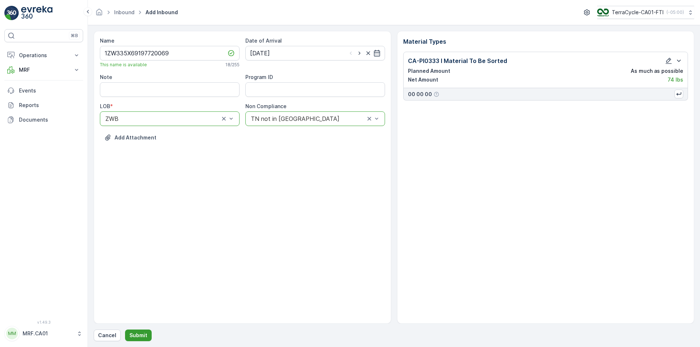
click at [137, 337] on p "Submit" at bounding box center [138, 335] width 18 height 7
